Goal: Ask a question: Seek information or help from site administrators or community

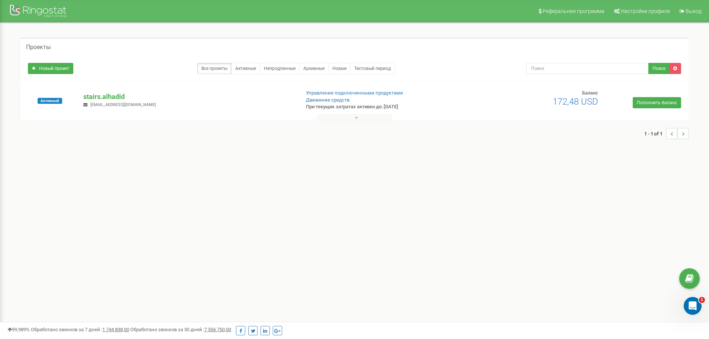
click at [356, 115] on icon at bounding box center [356, 117] width 3 height 5
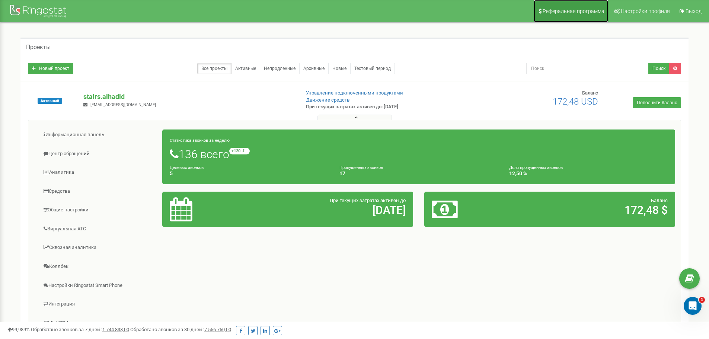
click at [586, 12] on span "Реферальная программа" at bounding box center [574, 11] width 62 height 6
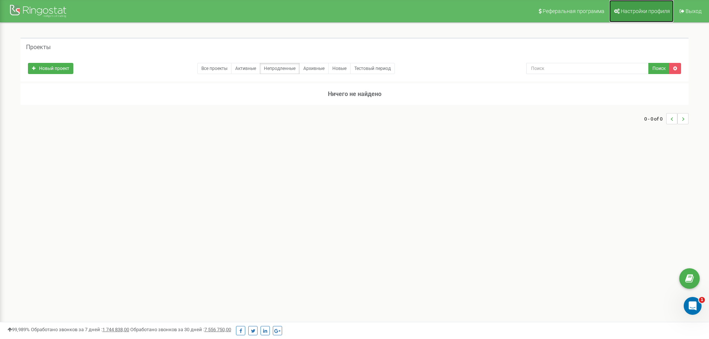
click at [647, 12] on span "Настройки профиля" at bounding box center [645, 11] width 49 height 6
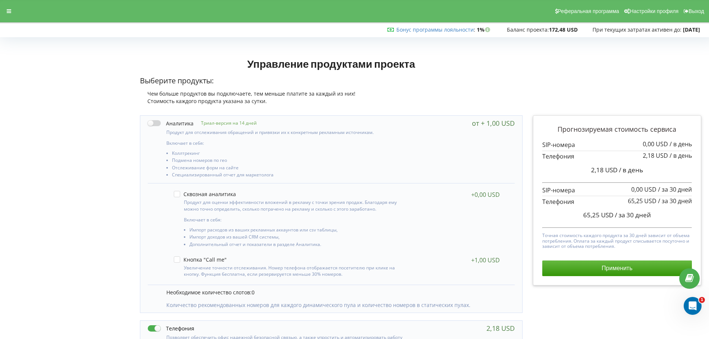
click at [157, 124] on label at bounding box center [171, 124] width 46 height 8
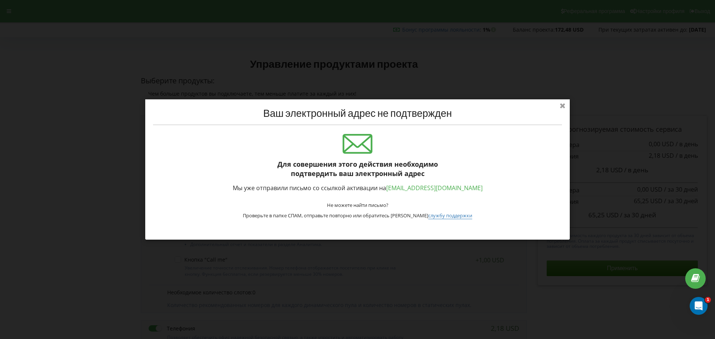
click at [565, 105] on icon at bounding box center [563, 105] width 12 height 12
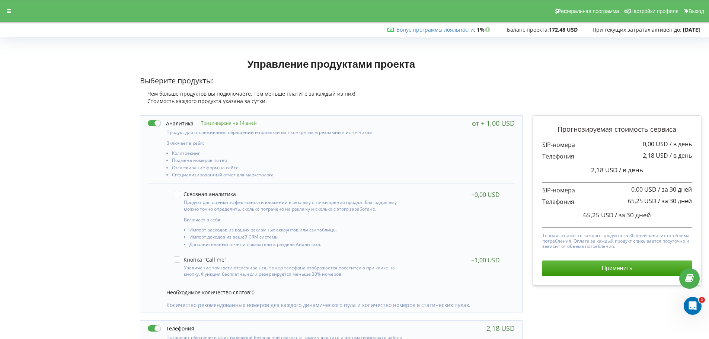
click at [163, 124] on label at bounding box center [171, 124] width 46 height 8
checkbox input "false"
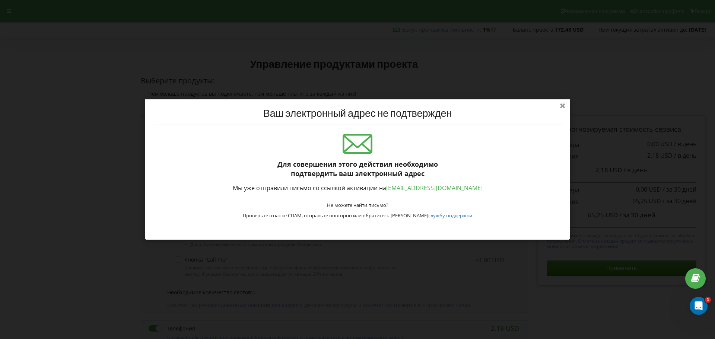
click at [561, 108] on icon at bounding box center [563, 105] width 12 height 12
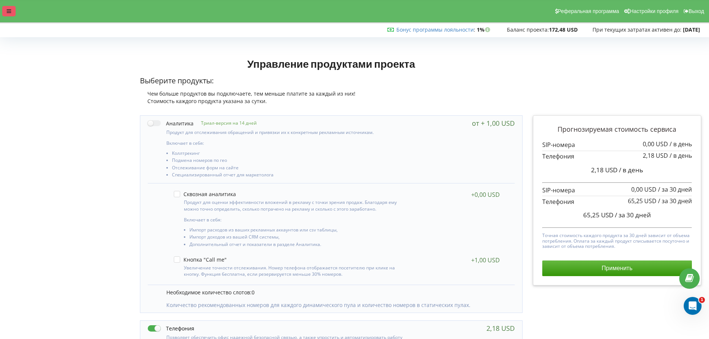
click at [4, 12] on div at bounding box center [8, 11] width 13 height 10
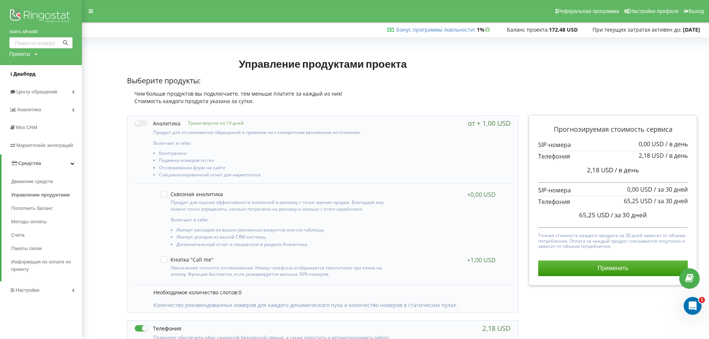
click at [19, 73] on span "Дашборд" at bounding box center [24, 74] width 22 height 6
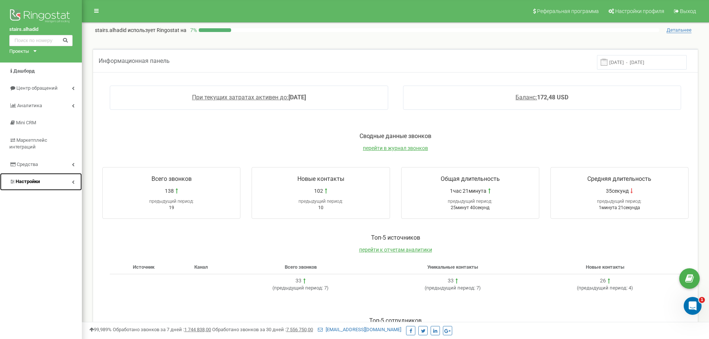
click at [22, 178] on span "Настройки" at bounding box center [24, 181] width 31 height 7
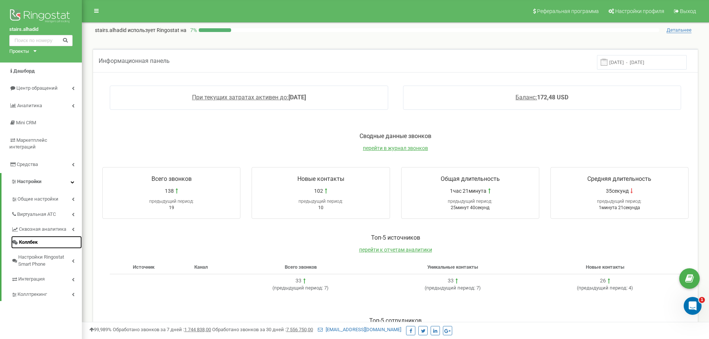
click at [39, 236] on link "Коллбек" at bounding box center [46, 242] width 71 height 13
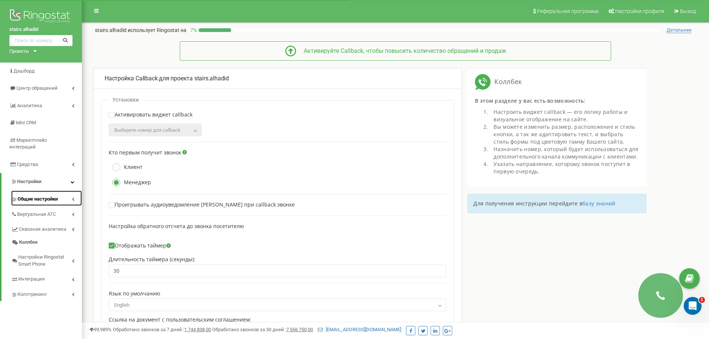
click at [34, 191] on link "Общие настройки" at bounding box center [46, 198] width 71 height 15
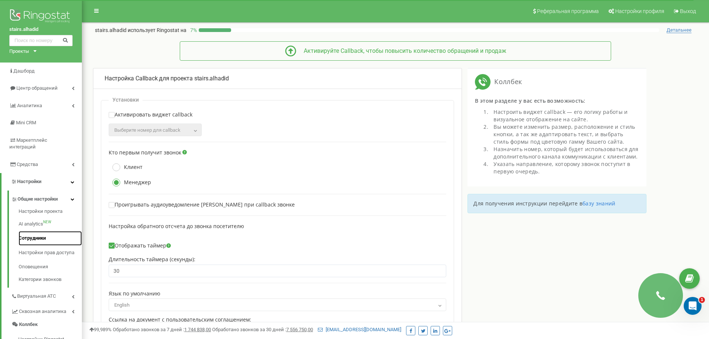
click at [44, 235] on link "Сотрудники" at bounding box center [50, 238] width 63 height 15
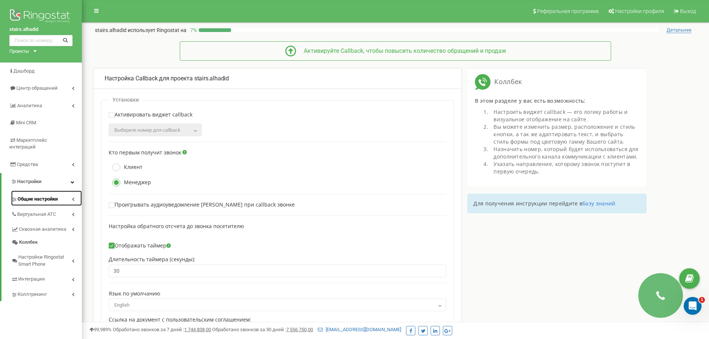
click at [47, 191] on link "Общие настройки" at bounding box center [46, 198] width 71 height 15
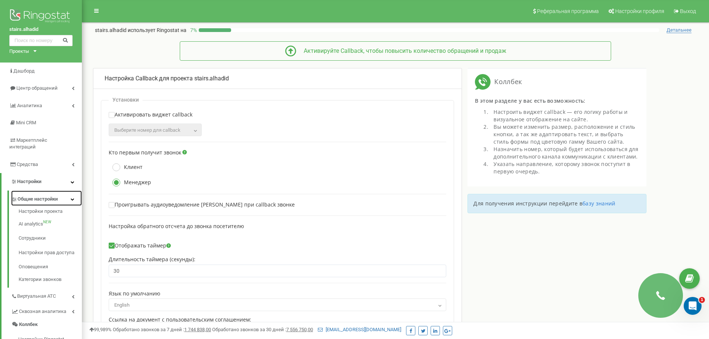
click at [37, 196] on span "Общие настройки" at bounding box center [38, 199] width 40 height 7
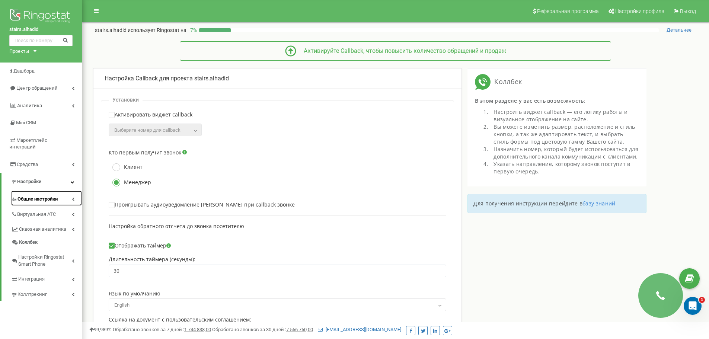
click at [38, 196] on span "Общие настройки" at bounding box center [38, 199] width 40 height 7
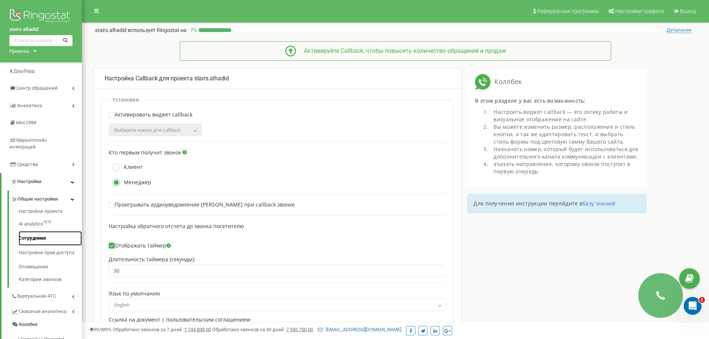
click at [28, 231] on link "Сотрудники" at bounding box center [50, 238] width 63 height 15
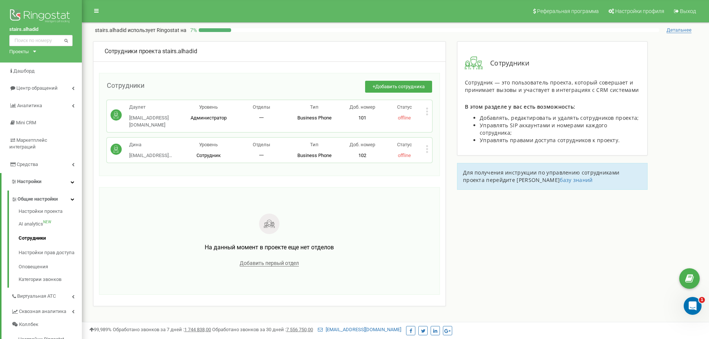
click at [428, 148] on icon at bounding box center [427, 149] width 2 height 2
click at [449, 156] on div "Редактировать" at bounding box center [461, 162] width 70 height 12
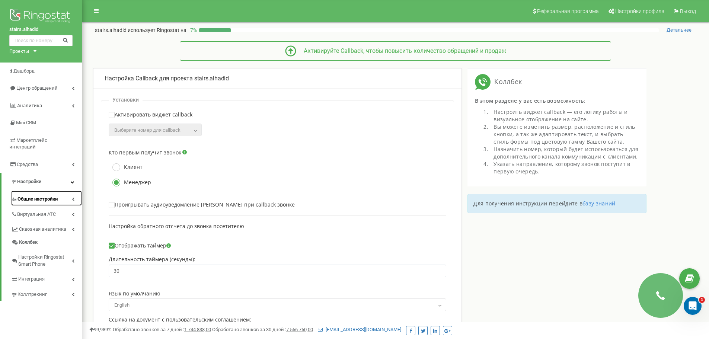
click at [47, 191] on link "Общие настройки" at bounding box center [46, 198] width 71 height 15
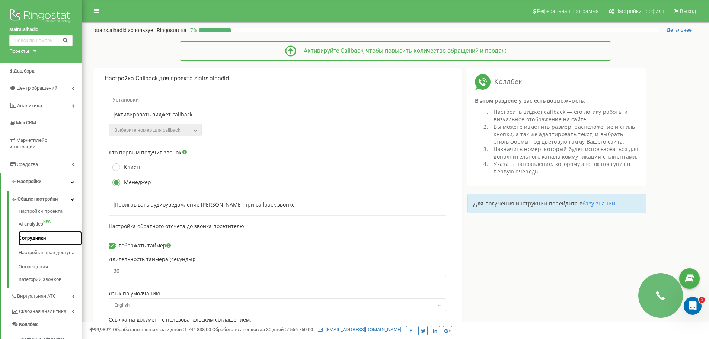
click at [43, 231] on link "Сотрудники" at bounding box center [50, 238] width 63 height 15
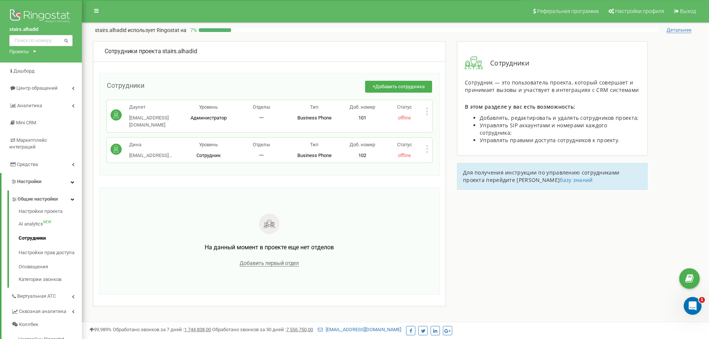
click at [428, 148] on icon at bounding box center [427, 149] width 2 height 2
click at [454, 170] on span "Удалить сотрудника" at bounding box center [461, 172] width 50 height 5
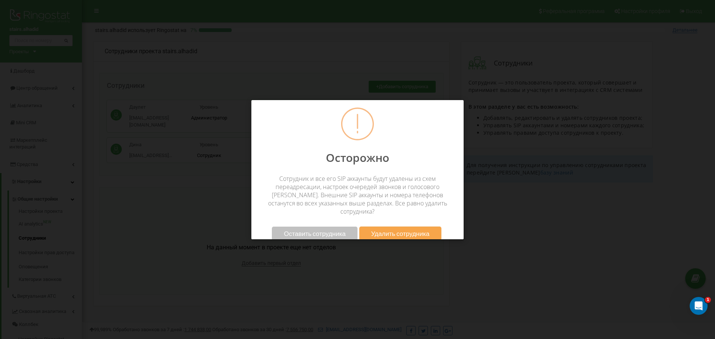
click at [335, 230] on button "Оставить сотрудника" at bounding box center [315, 234] width 86 height 14
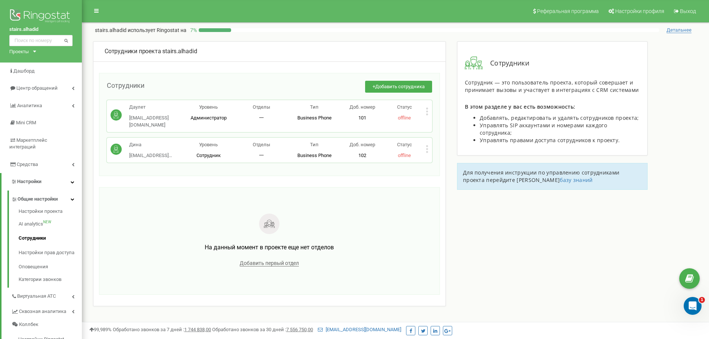
click at [428, 148] on icon at bounding box center [427, 149] width 2 height 2
click at [445, 167] on div "Удалить сотрудника" at bounding box center [461, 173] width 70 height 12
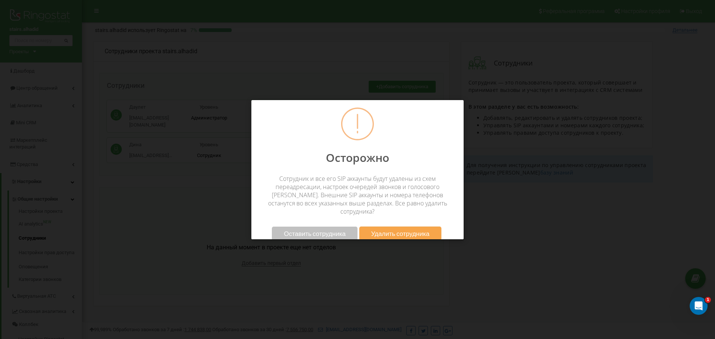
click at [396, 223] on div "Оставить сотрудника Удалить сотрудника" at bounding box center [357, 233] width 212 height 21
click at [397, 227] on button "Удалить сотрудника" at bounding box center [400, 234] width 82 height 14
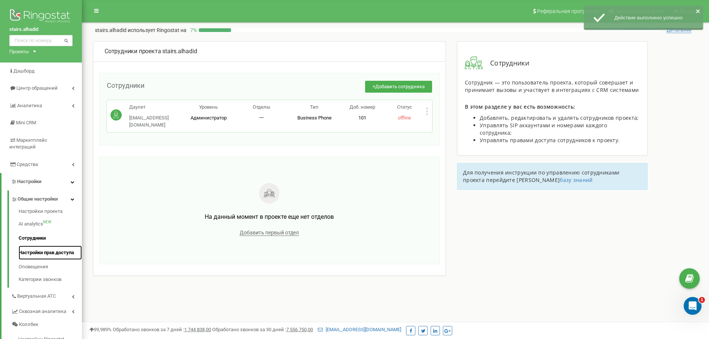
click at [41, 246] on link "Настройки прав доступа" at bounding box center [50, 253] width 63 height 15
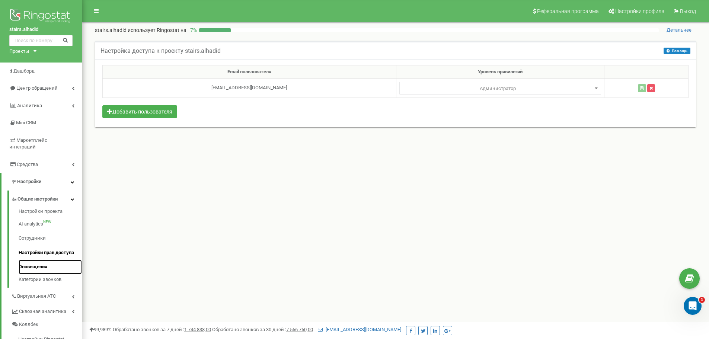
click at [40, 263] on link "Оповещения" at bounding box center [50, 267] width 63 height 15
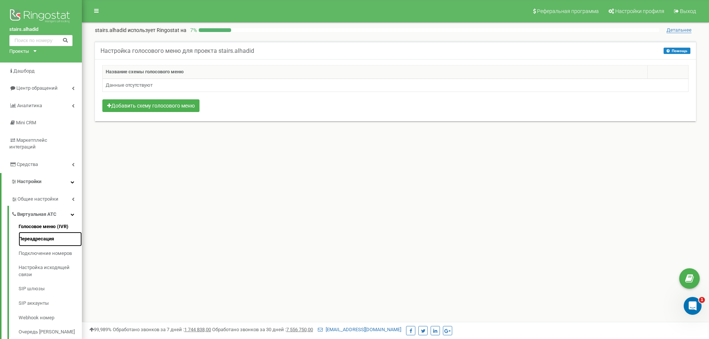
click at [45, 232] on link "Переадресация" at bounding box center [50, 239] width 63 height 15
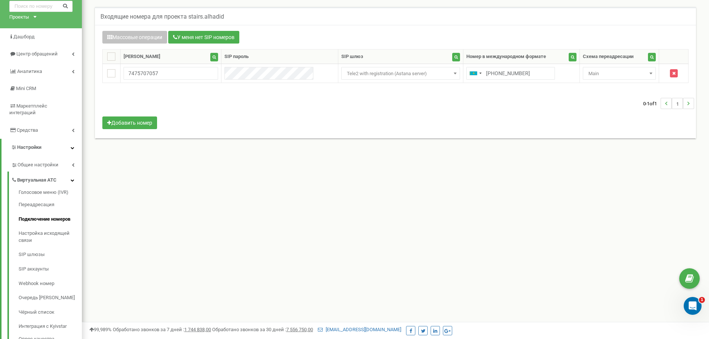
scroll to position [37, 0]
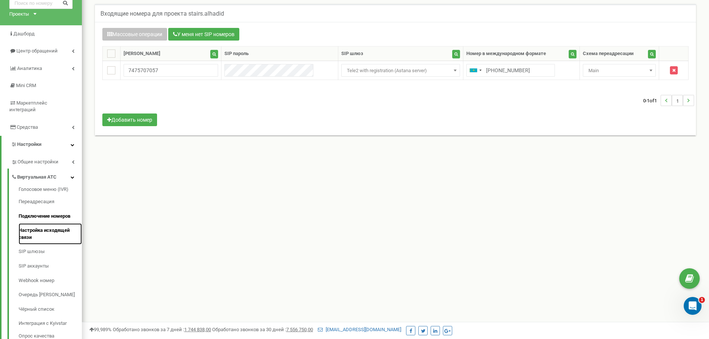
click at [61, 228] on link "Настройка исходящей связи" at bounding box center [50, 233] width 63 height 21
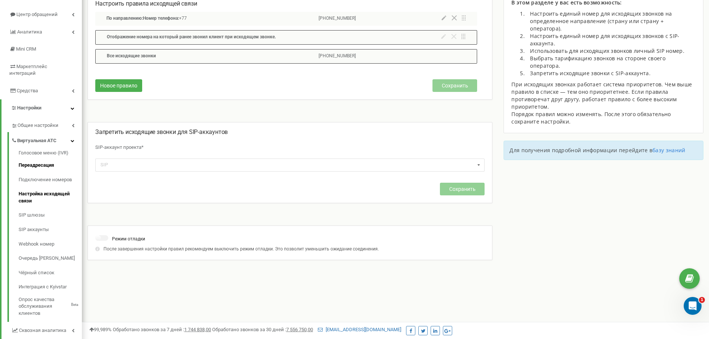
scroll to position [74, 0]
click at [689, 273] on icon at bounding box center [690, 278] width 9 height 11
click at [694, 309] on icon "Открыть службу сообщений Intercom" at bounding box center [692, 305] width 12 height 12
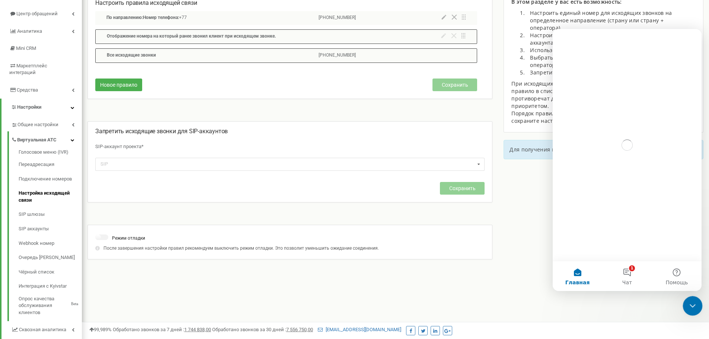
scroll to position [0, 0]
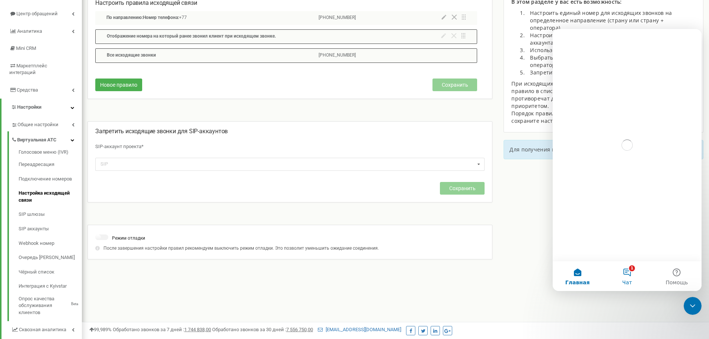
click at [635, 277] on button "1 Чат" at bounding box center [628, 276] width 50 height 30
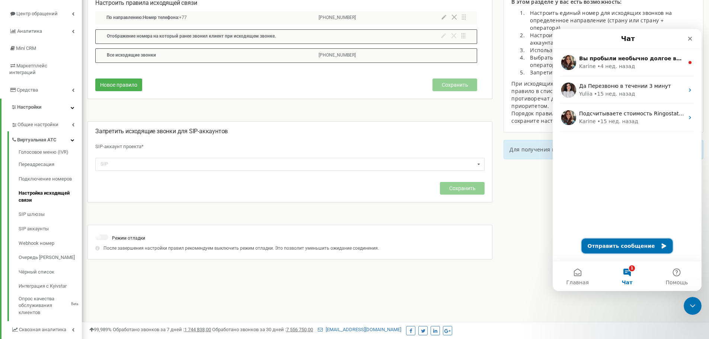
click at [635, 244] on button "Отправить сообщение" at bounding box center [627, 246] width 91 height 15
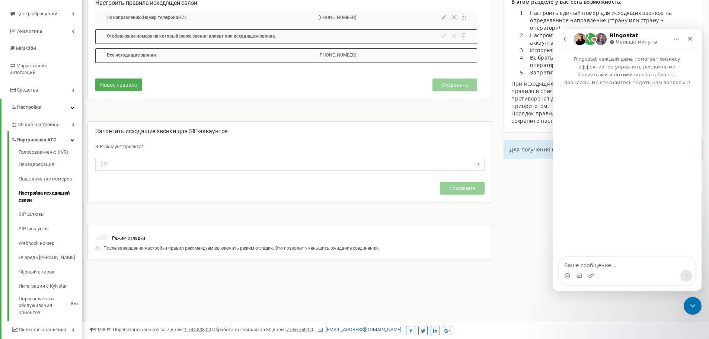
click at [624, 267] on textarea "Ваше сообщение..." at bounding box center [627, 263] width 136 height 13
type textarea "Добрый день"
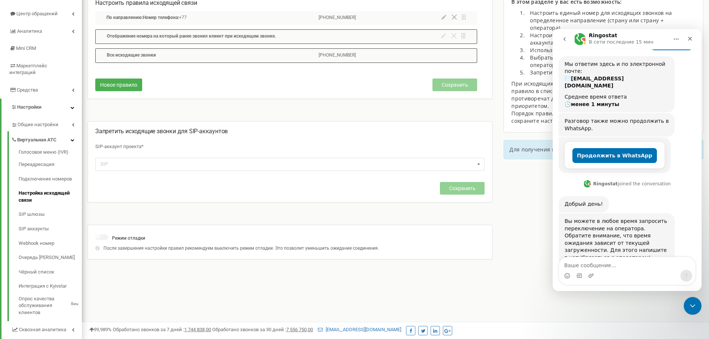
scroll to position [63, 0]
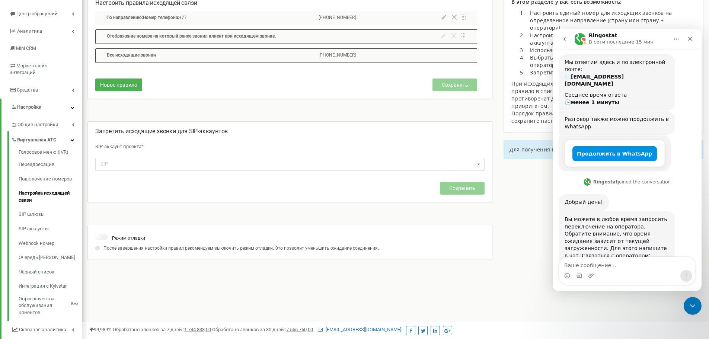
click at [611, 146] on button "Продолжить в WhatsApp" at bounding box center [615, 153] width 85 height 15
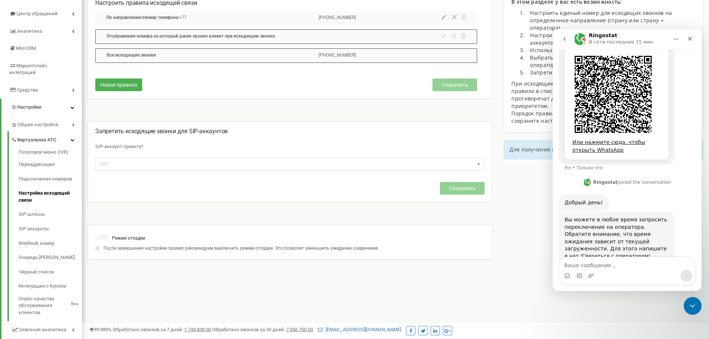
scroll to position [212, 0]
click at [617, 270] on div "Мессенджер Intercom" at bounding box center [627, 276] width 136 height 12
click at [608, 265] on textarea "Ваше сообщение..." at bounding box center [627, 263] width 136 height 13
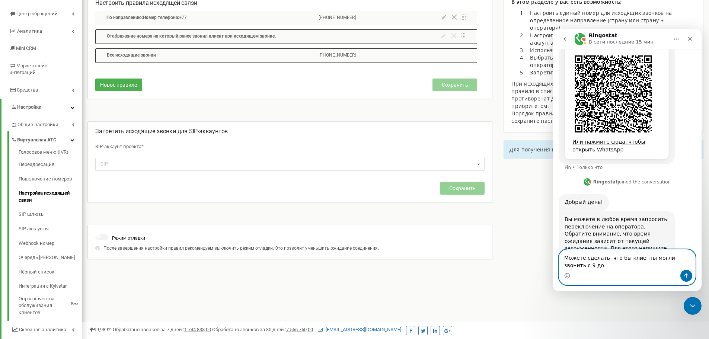
scroll to position [220, 0]
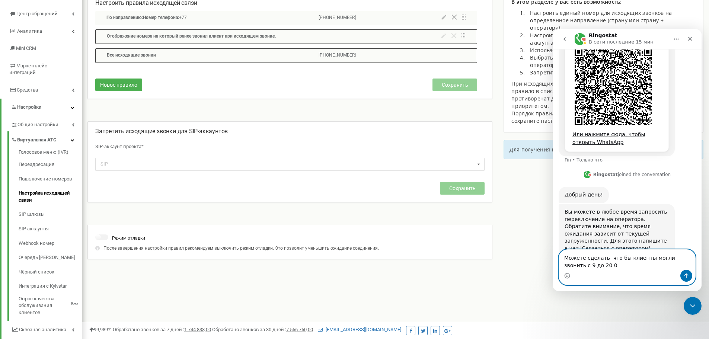
type textarea "Можете сделать что бы клиенты могли звонить с 9 до 20 00"
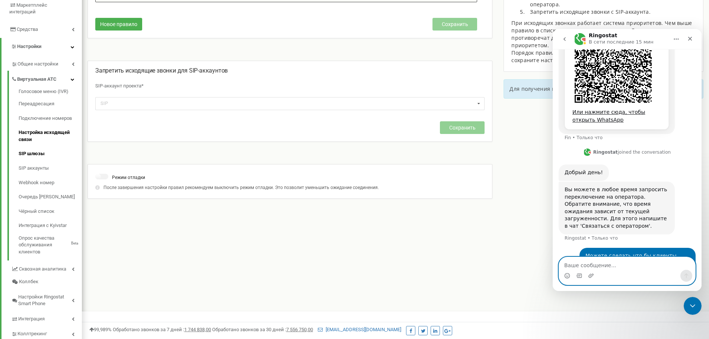
scroll to position [148, 0]
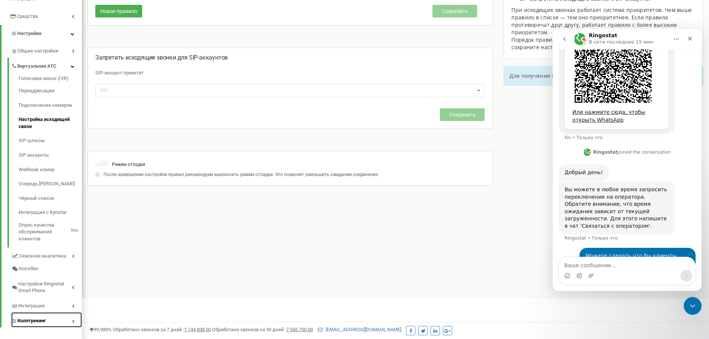
click at [36, 318] on span "Коллтрекинг" at bounding box center [32, 321] width 28 height 7
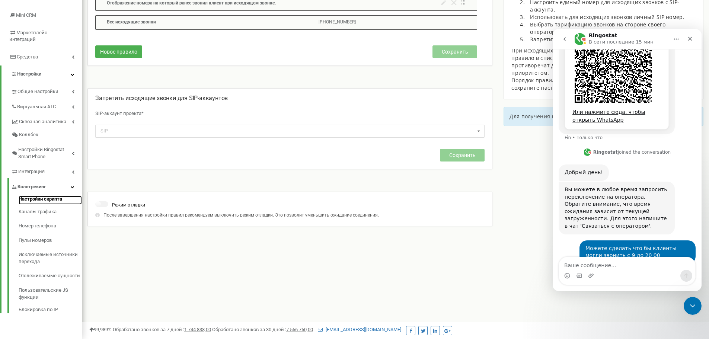
click at [51, 196] on link "Настройки скрипта" at bounding box center [50, 200] width 63 height 9
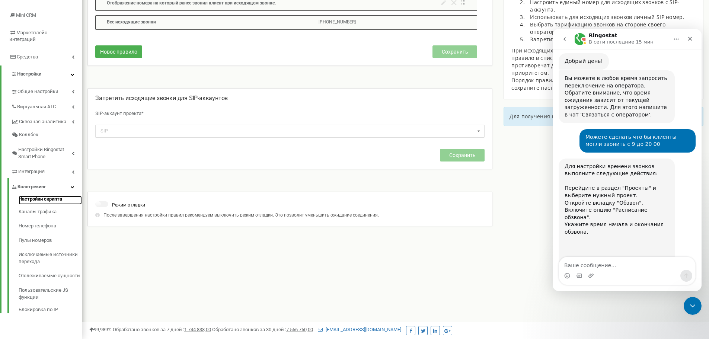
scroll to position [359, 0]
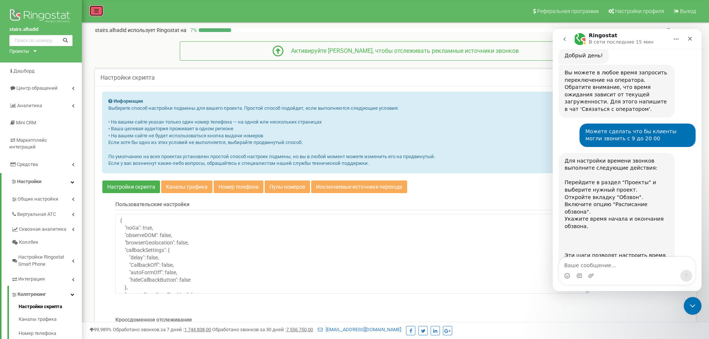
click at [102, 13] on link at bounding box center [96, 10] width 14 height 11
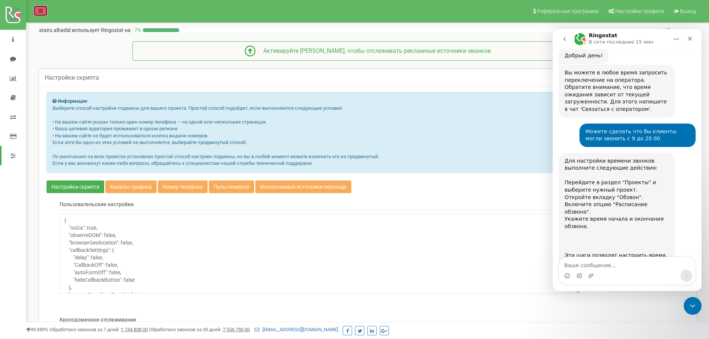
click at [42, 12] on icon at bounding box center [40, 10] width 4 height 5
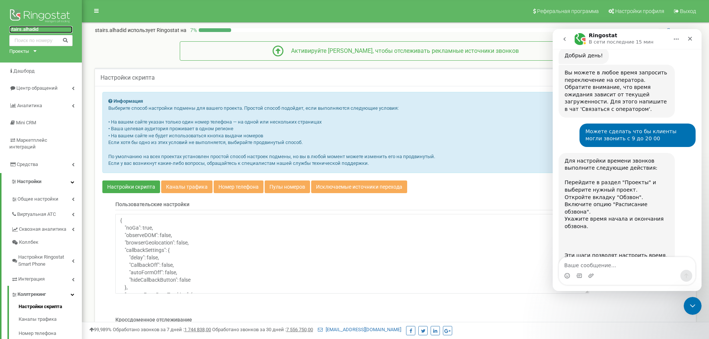
click at [33, 28] on link "stairs.alhadid" at bounding box center [40, 29] width 63 height 7
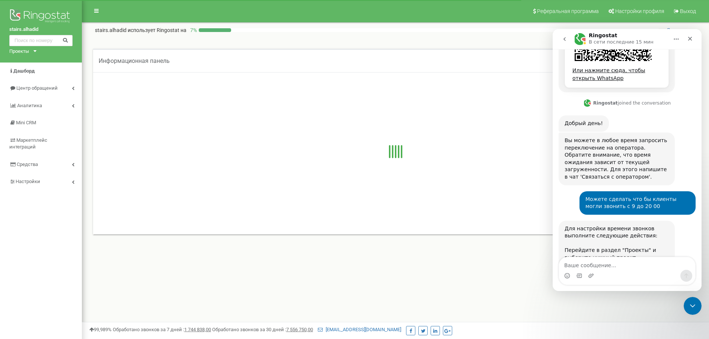
scroll to position [352, 0]
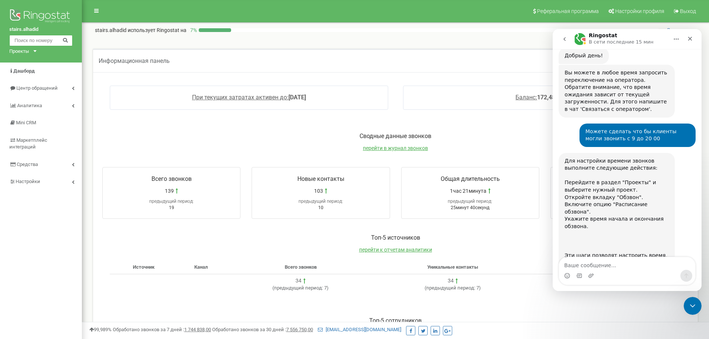
click at [45, 42] on input "text" at bounding box center [40, 40] width 63 height 11
click at [45, 38] on input "text" at bounding box center [40, 40] width 63 height 11
click at [69, 38] on button at bounding box center [65, 41] width 12 height 8
click at [48, 39] on input "text" at bounding box center [40, 40] width 63 height 11
click at [35, 51] on icon at bounding box center [35, 51] width 3 height 2
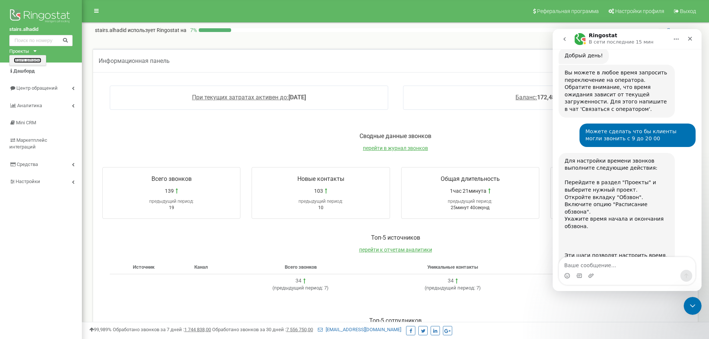
click at [26, 58] on link "stairs.alhadid" at bounding box center [28, 60] width 28 height 4
click at [54, 178] on link "Настройки" at bounding box center [41, 182] width 82 height 18
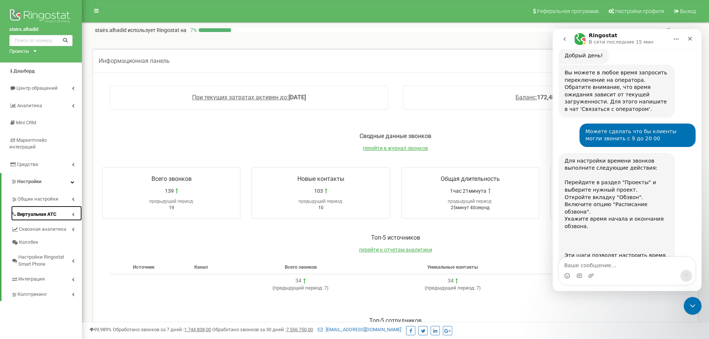
click at [73, 213] on icon at bounding box center [73, 215] width 3 height 4
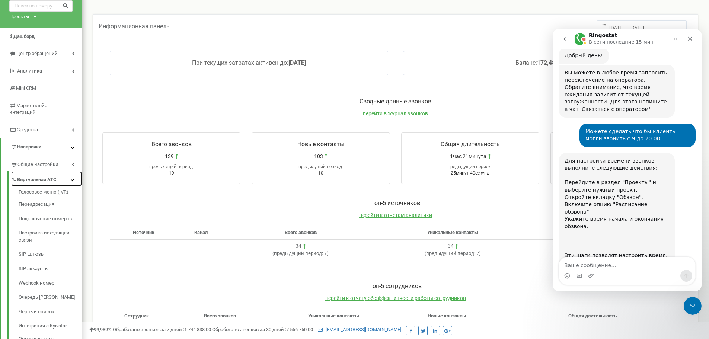
scroll to position [37, 0]
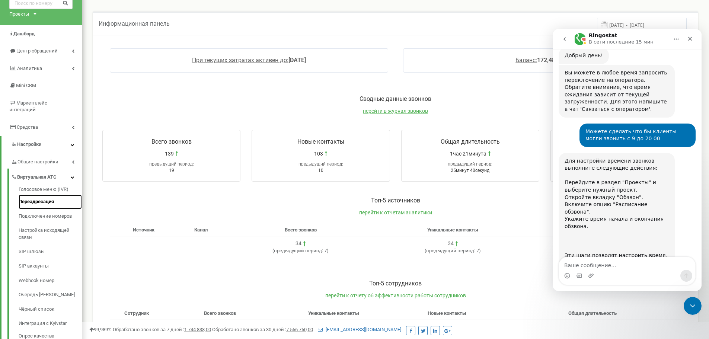
click at [41, 197] on link "Переадресация" at bounding box center [50, 202] width 63 height 15
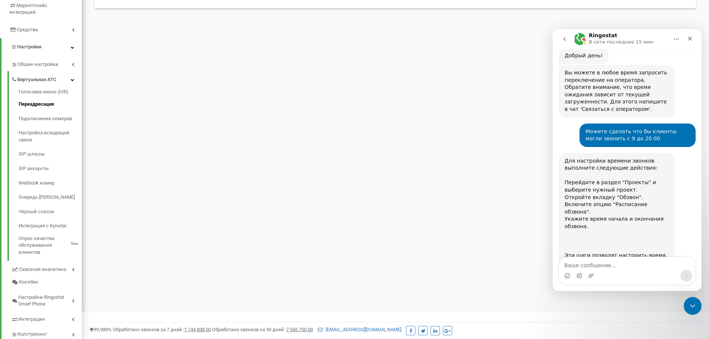
scroll to position [111, 0]
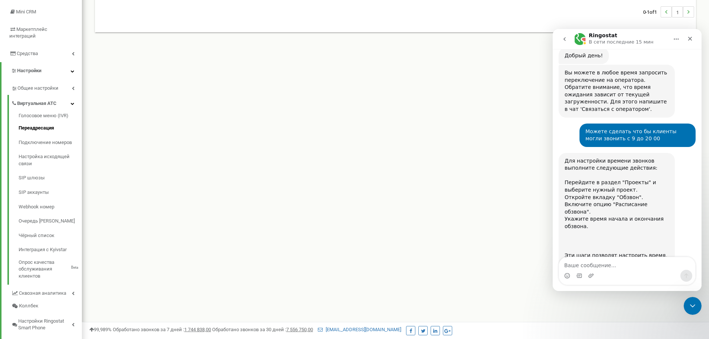
click at [593, 271] on div "Мессенджер Intercom" at bounding box center [591, 276] width 6 height 12
drag, startPoint x: 589, startPoint y: 272, endPoint x: 586, endPoint y: 268, distance: 4.8
click at [587, 271] on div "Мессенджер Intercom" at bounding box center [627, 276] width 136 height 12
click at [586, 268] on textarea "Ваше сообщение..." at bounding box center [627, 263] width 136 height 13
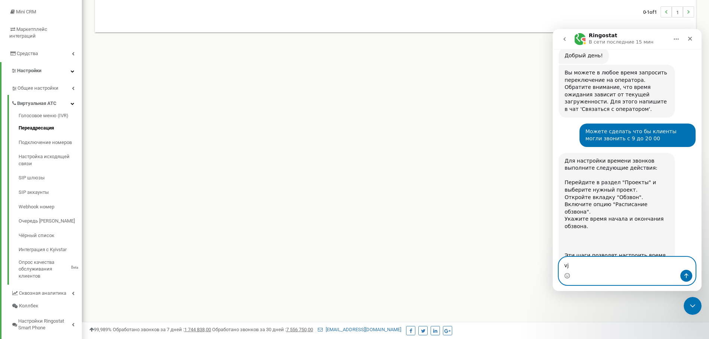
type textarea "v"
type textarea "y"
type textarea "не могу найти"
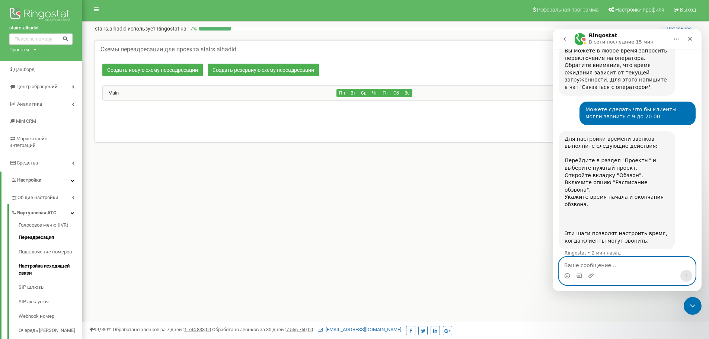
scroll to position [0, 0]
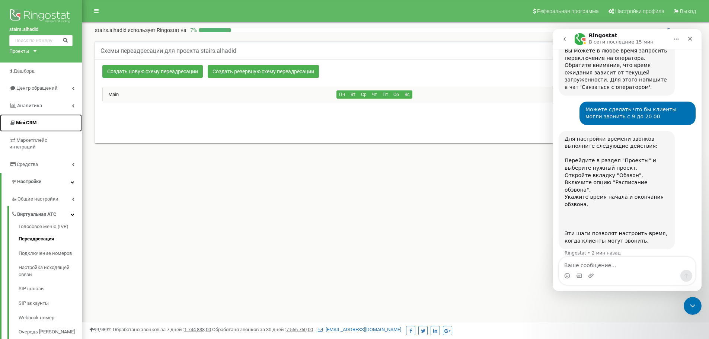
click at [35, 125] on span "Mini CRM" at bounding box center [26, 123] width 20 height 6
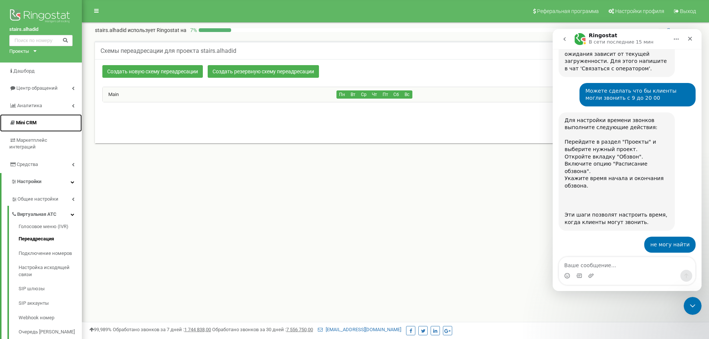
scroll to position [410, 0]
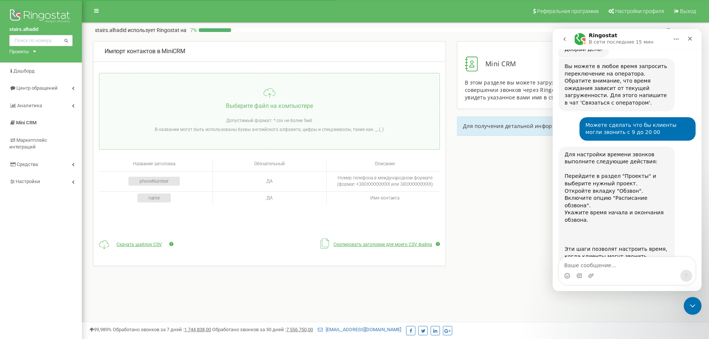
scroll to position [410, 0]
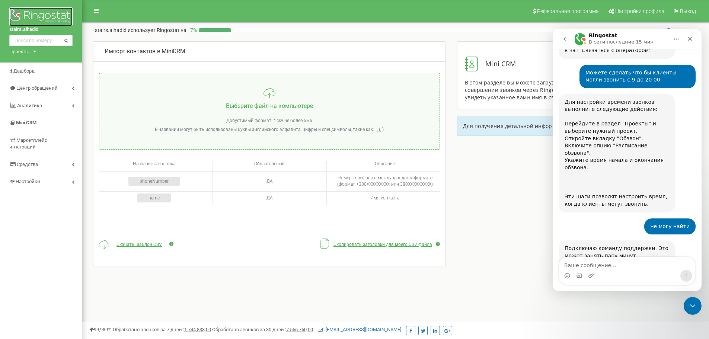
click at [30, 7] on img at bounding box center [40, 16] width 63 height 19
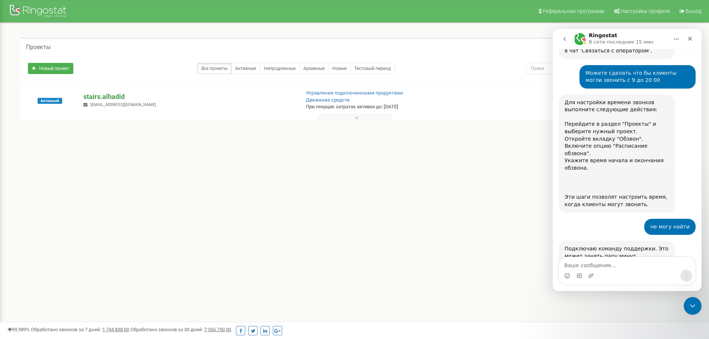
scroll to position [410, 0]
click at [113, 95] on p "stairs.alhadid" at bounding box center [188, 97] width 210 height 10
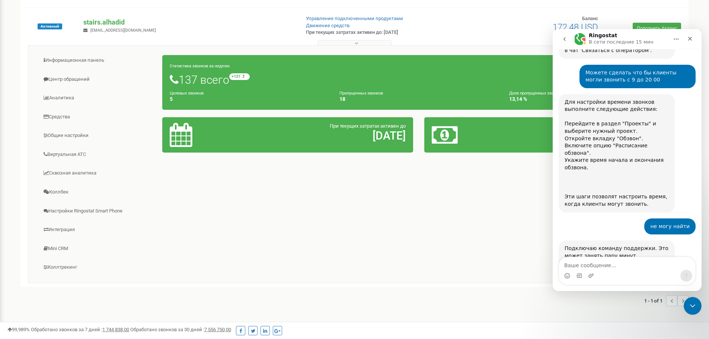
scroll to position [108, 0]
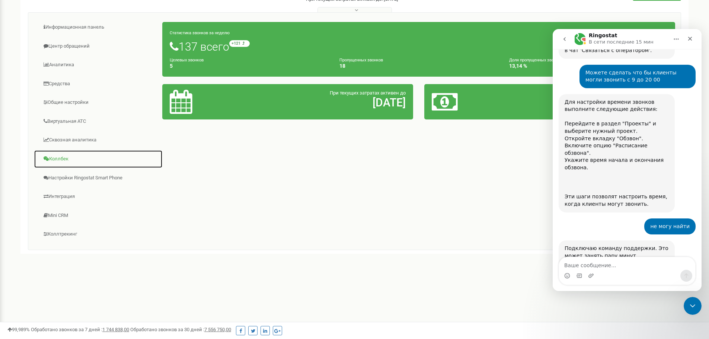
click at [48, 159] on span at bounding box center [47, 158] width 6 height 5
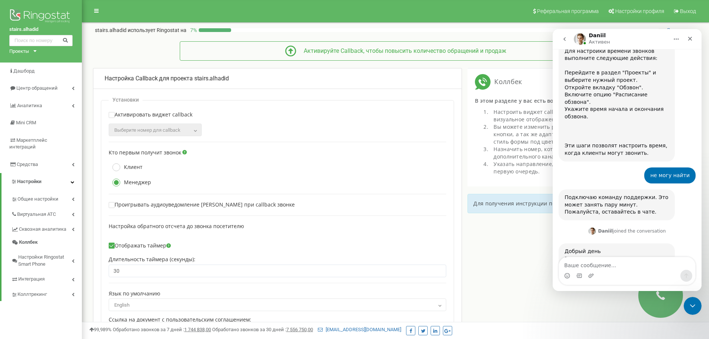
scroll to position [464, 0]
